Goal: Task Accomplishment & Management: Manage account settings

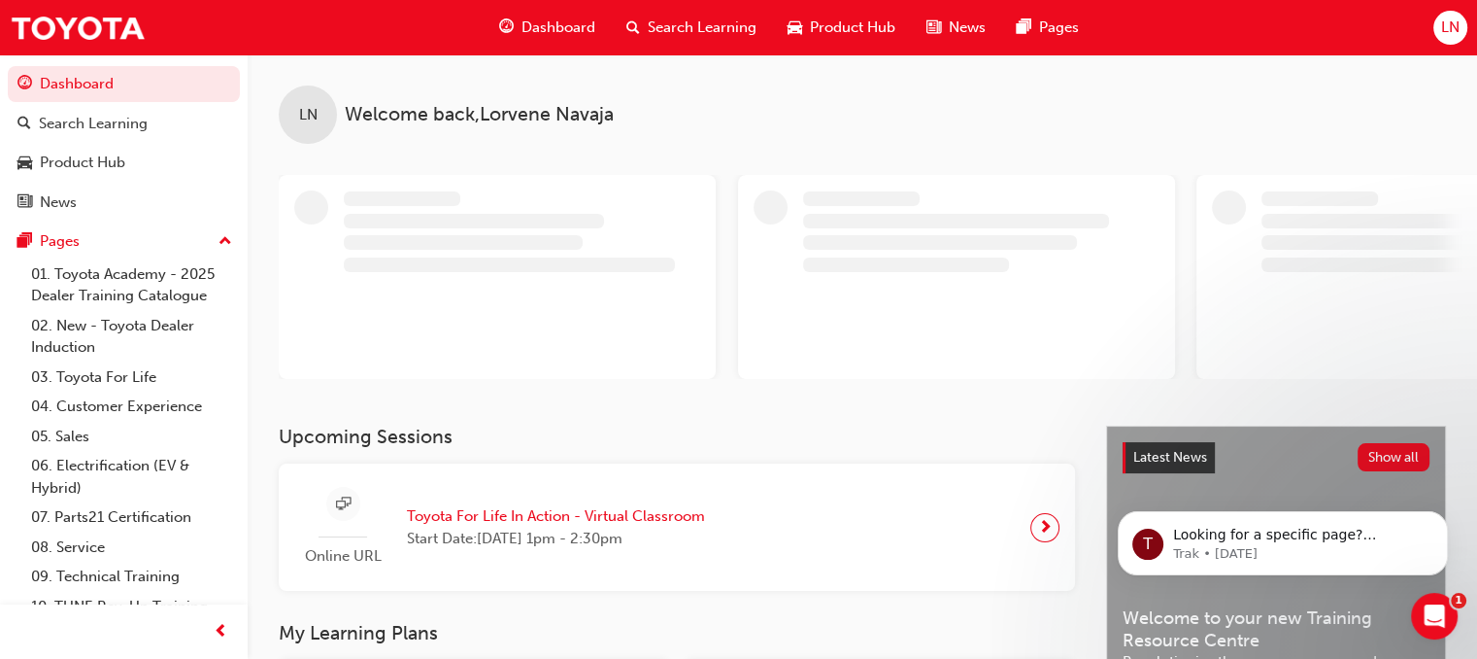
click at [1450, 37] on span "LN" at bounding box center [1451, 28] width 18 height 22
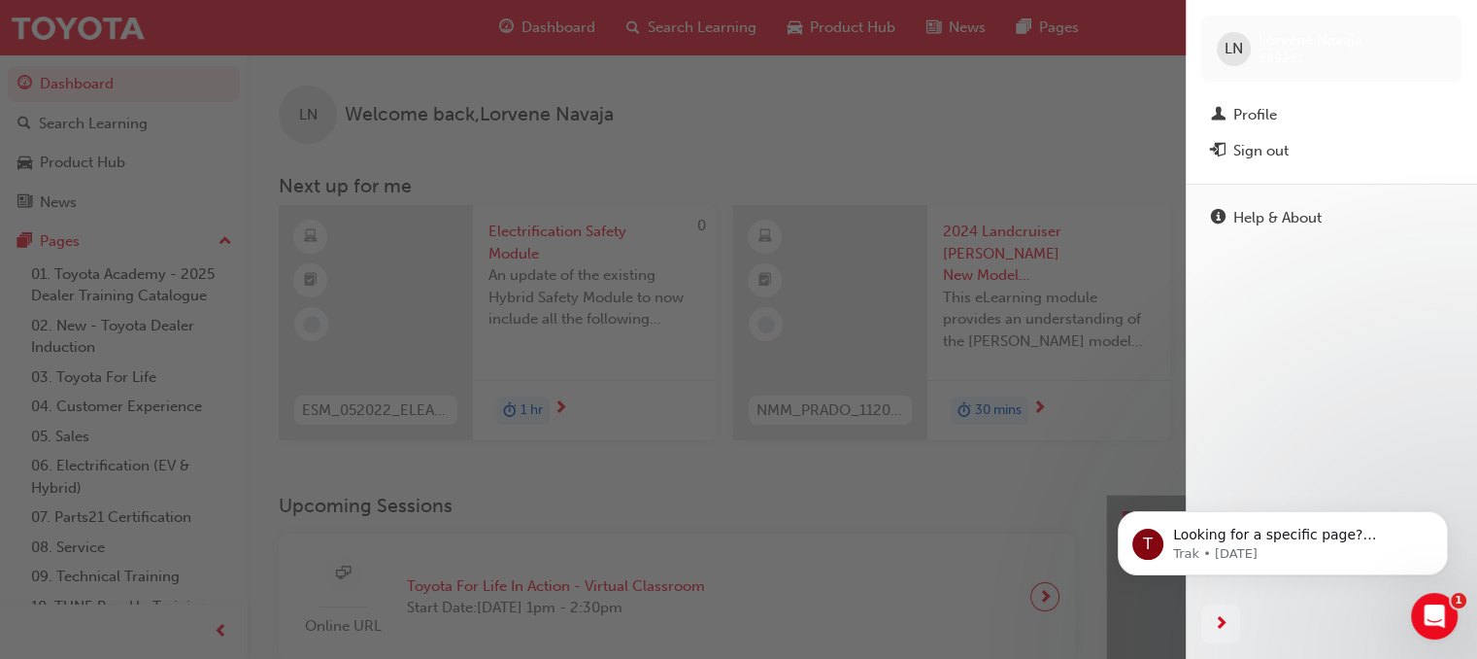
click at [1278, 136] on button "Sign out" at bounding box center [1332, 151] width 260 height 36
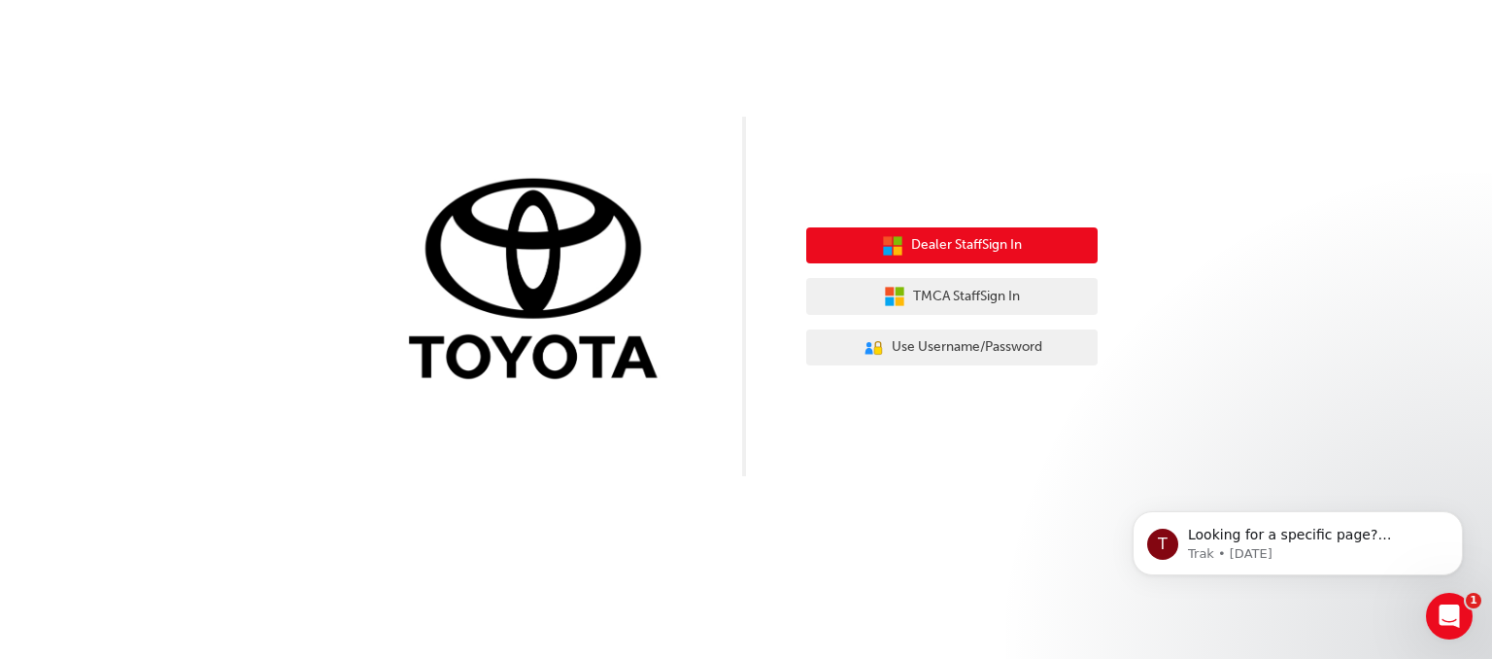
click at [983, 255] on span "Dealer Staff Sign In" at bounding box center [966, 245] width 111 height 22
click at [979, 251] on span "Dealer Staff Sign In" at bounding box center [966, 245] width 111 height 22
